Goal: Information Seeking & Learning: Find specific fact

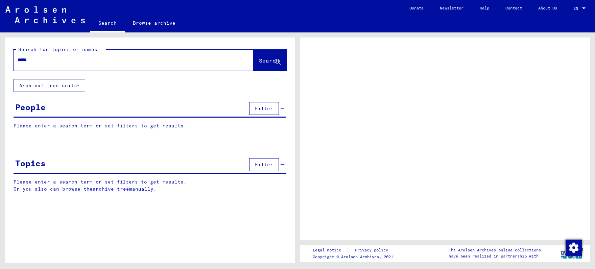
type input "******"
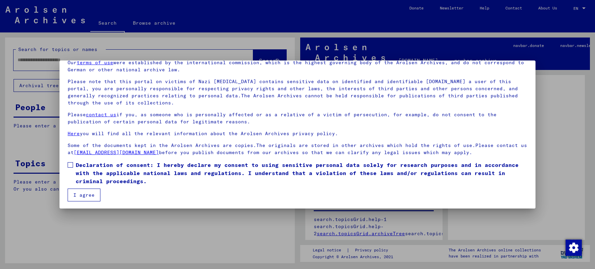
scroll to position [33, 0]
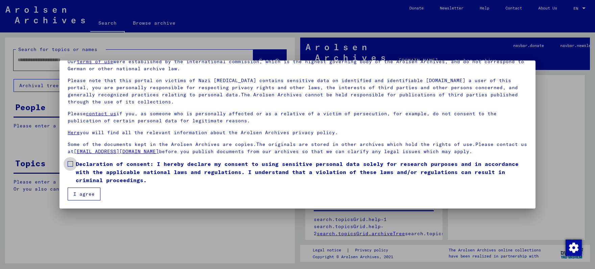
click at [72, 164] on span at bounding box center [70, 163] width 5 height 5
click at [80, 196] on button "I agree" at bounding box center [84, 194] width 33 height 13
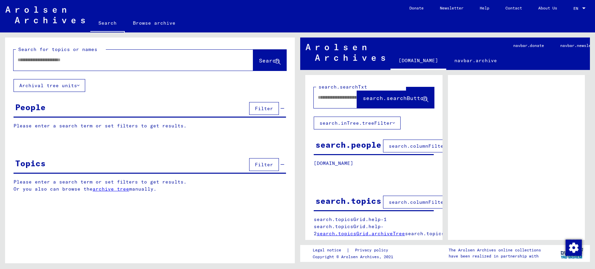
click at [58, 59] on input "text" at bounding box center [127, 59] width 219 height 7
type input "********"
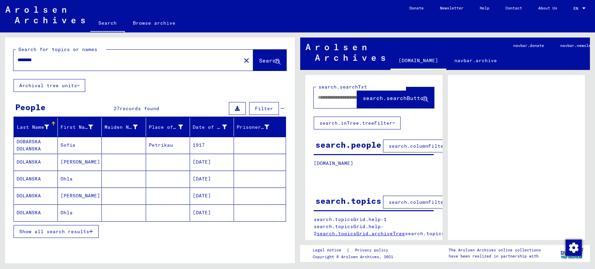
click at [87, 234] on span "Show all search results" at bounding box center [54, 231] width 70 height 6
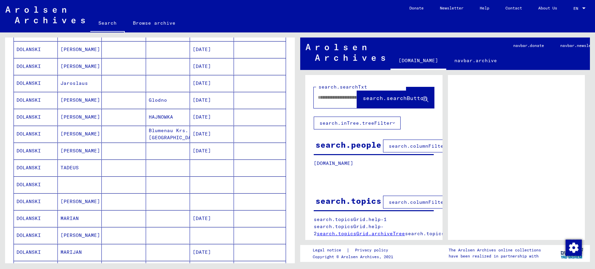
scroll to position [283, 0]
click at [86, 184] on mat-cell at bounding box center [80, 183] width 44 height 17
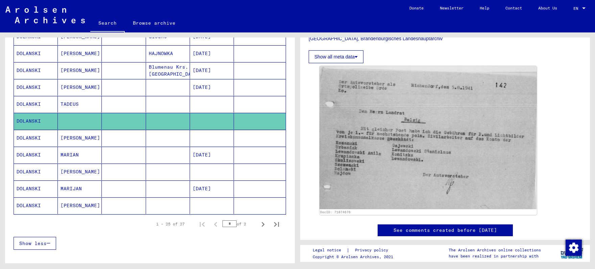
scroll to position [353, 0]
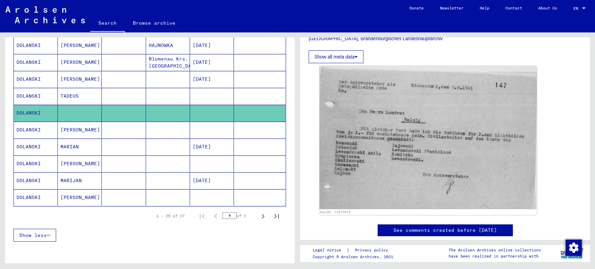
click at [132, 150] on mat-cell at bounding box center [124, 147] width 44 height 17
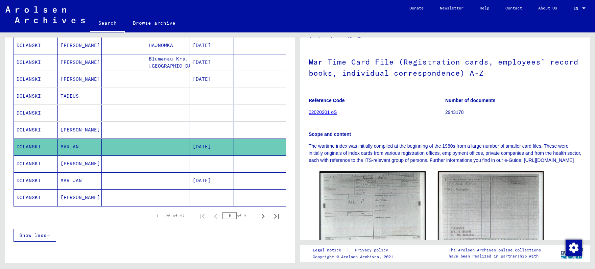
scroll to position [106, 0]
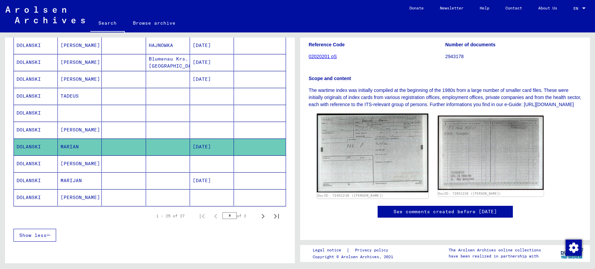
click at [394, 139] on img at bounding box center [372, 153] width 111 height 79
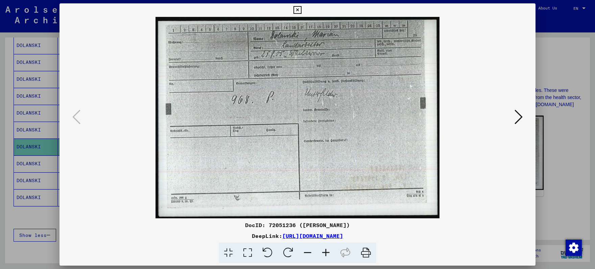
click at [301, 9] on icon at bounding box center [297, 10] width 8 height 8
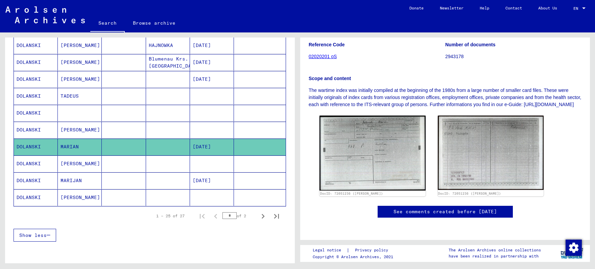
click at [158, 164] on mat-cell at bounding box center [168, 163] width 44 height 17
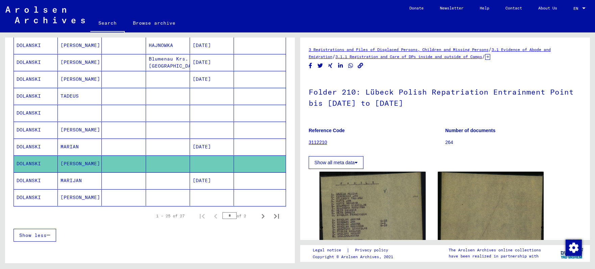
click at [159, 176] on mat-cell at bounding box center [168, 180] width 44 height 17
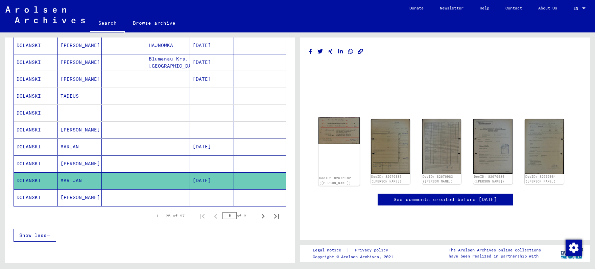
click at [341, 132] on img at bounding box center [338, 130] width 41 height 27
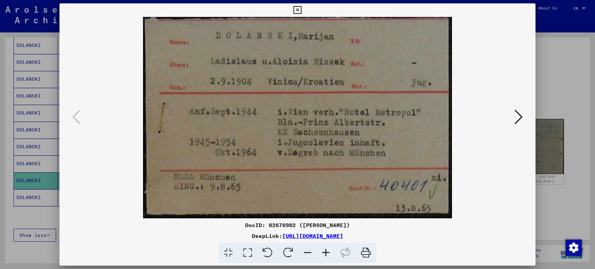
click at [519, 120] on icon at bounding box center [518, 117] width 8 height 16
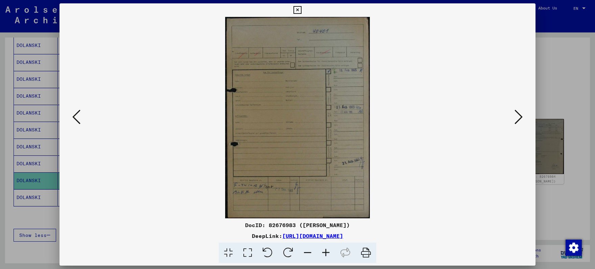
click at [519, 120] on icon at bounding box center [518, 117] width 8 height 16
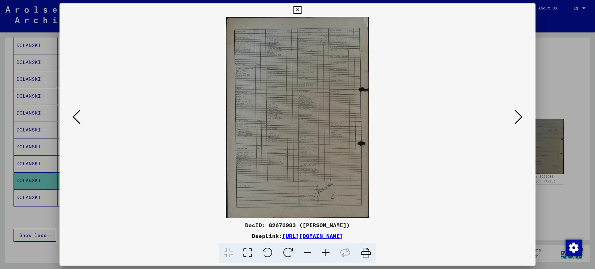
click at [519, 120] on icon at bounding box center [518, 117] width 8 height 16
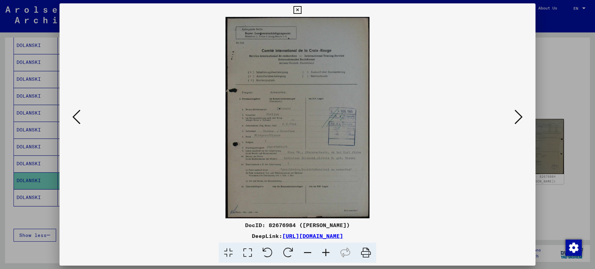
click at [517, 121] on icon at bounding box center [518, 117] width 8 height 16
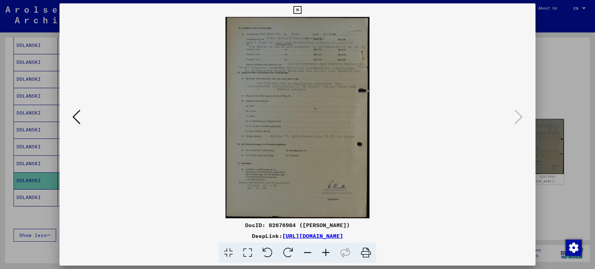
click at [325, 250] on icon at bounding box center [326, 253] width 18 height 21
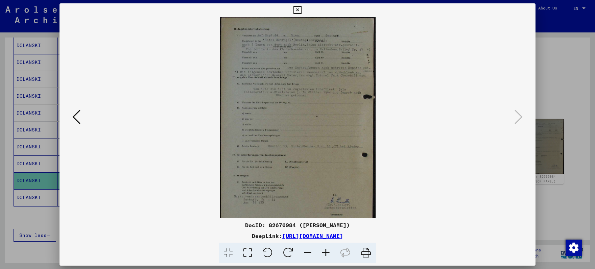
click at [325, 250] on icon at bounding box center [326, 253] width 18 height 21
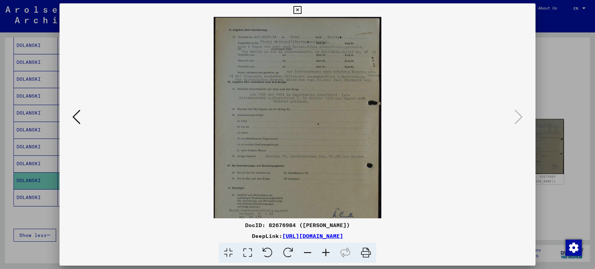
click at [325, 250] on icon at bounding box center [326, 253] width 18 height 21
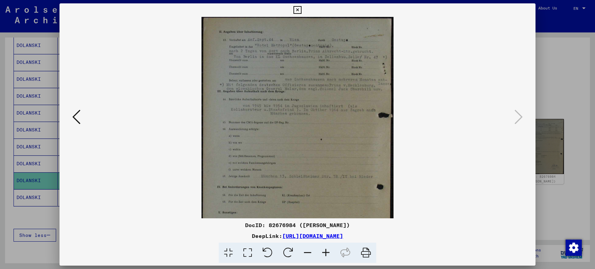
click at [325, 250] on icon at bounding box center [326, 253] width 18 height 21
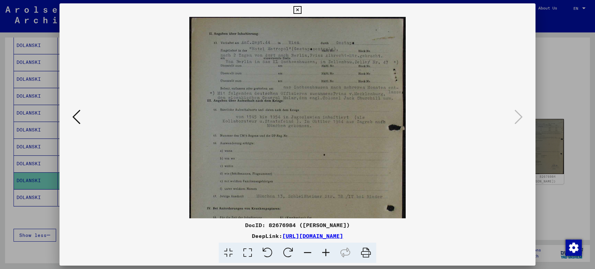
click at [325, 250] on icon at bounding box center [326, 253] width 18 height 21
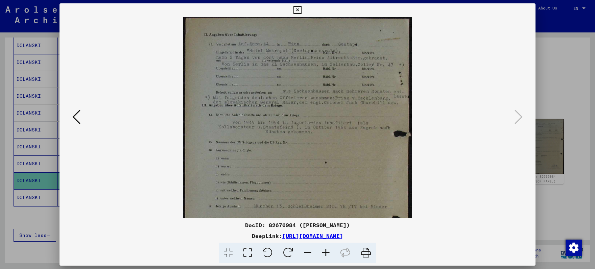
click at [325, 250] on icon at bounding box center [326, 253] width 18 height 21
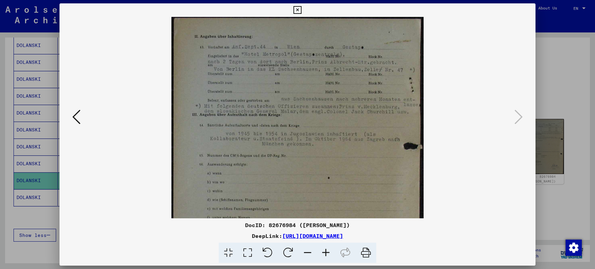
click at [325, 250] on icon at bounding box center [326, 253] width 18 height 21
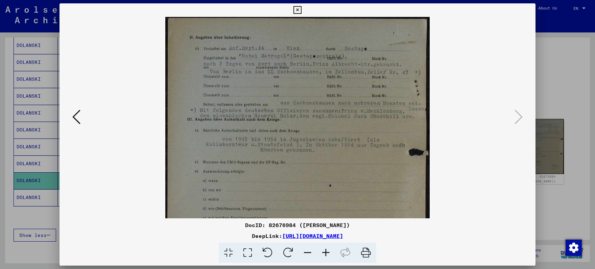
click at [325, 250] on icon at bounding box center [326, 253] width 18 height 21
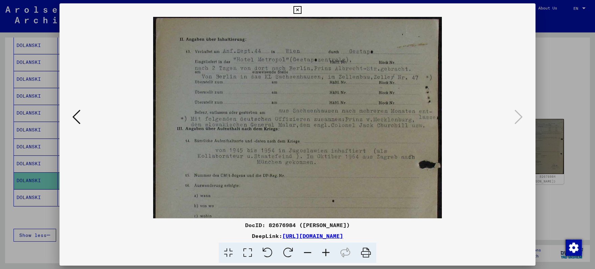
click at [325, 250] on icon at bounding box center [326, 253] width 18 height 21
click at [324, 250] on icon at bounding box center [326, 253] width 18 height 21
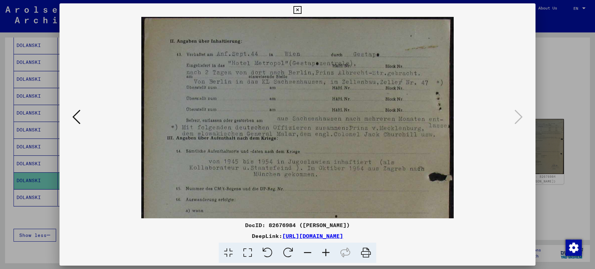
click at [324, 250] on icon at bounding box center [326, 253] width 18 height 21
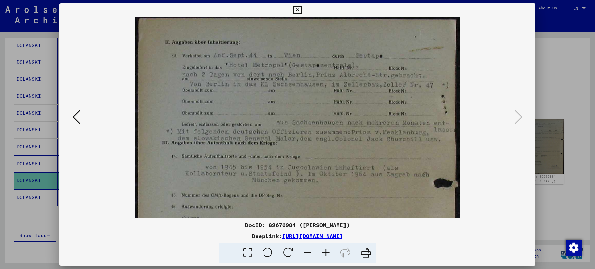
click at [324, 250] on icon at bounding box center [326, 253] width 18 height 21
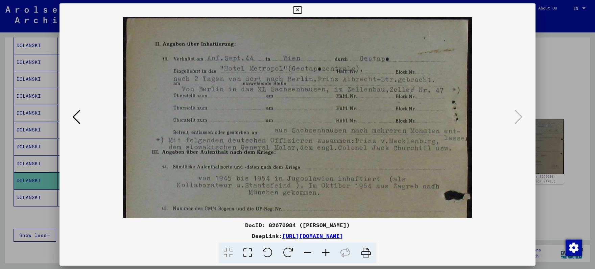
click at [324, 250] on icon at bounding box center [326, 253] width 18 height 21
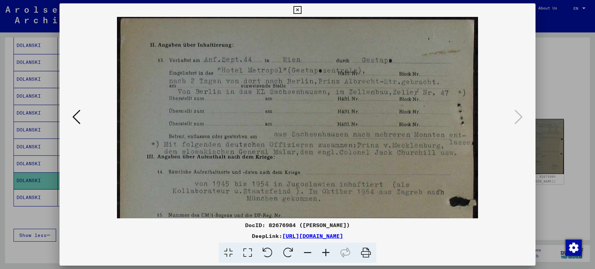
click at [324, 250] on icon at bounding box center [326, 253] width 18 height 21
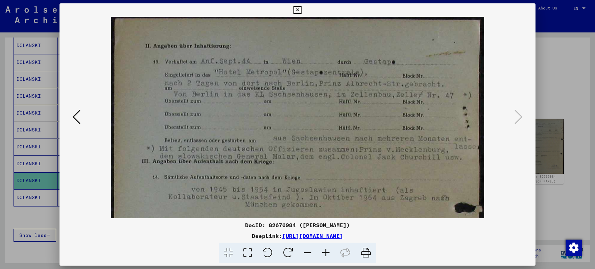
click at [324, 250] on icon at bounding box center [326, 253] width 18 height 21
click at [301, 8] on icon at bounding box center [297, 10] width 8 height 8
